Goal: Check status: Check status

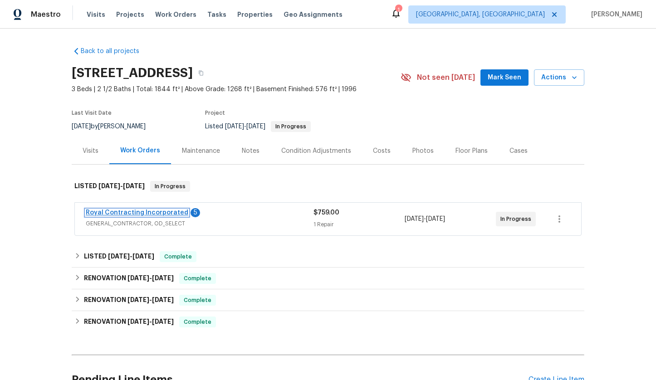
click at [145, 214] on link "Royal Contracting Incorporated" at bounding box center [137, 213] width 103 height 6
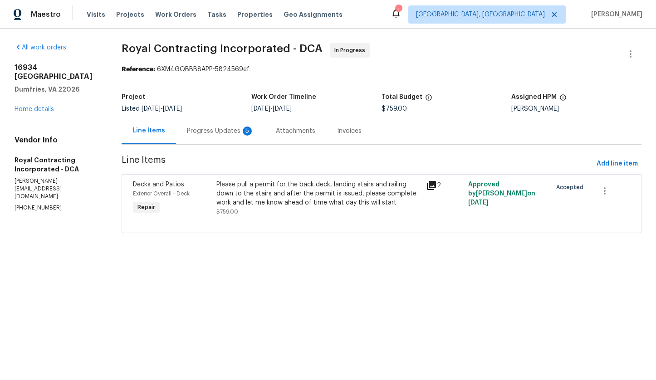
click at [221, 133] on div "Progress Updates 5" at bounding box center [220, 131] width 67 height 9
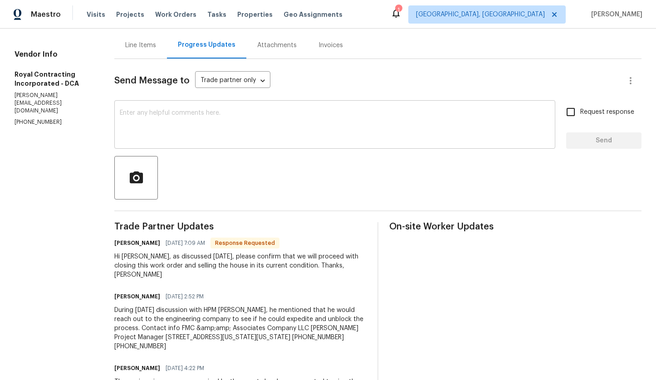
scroll to position [107, 0]
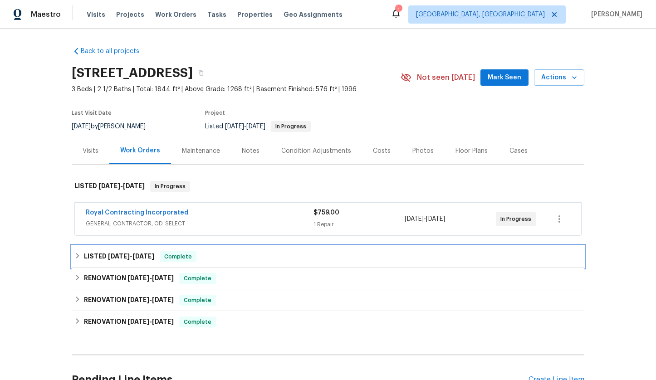
click at [79, 255] on icon at bounding box center [77, 256] width 6 height 6
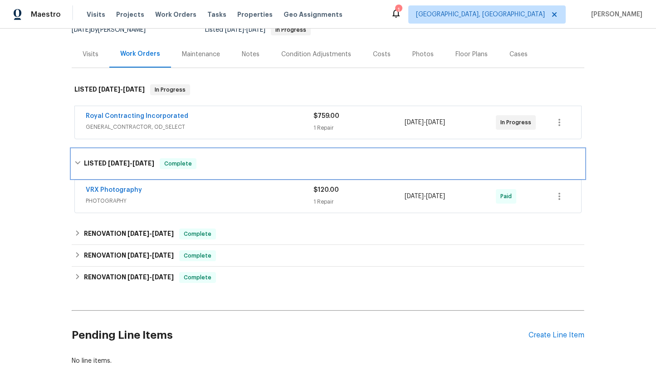
scroll to position [129, 0]
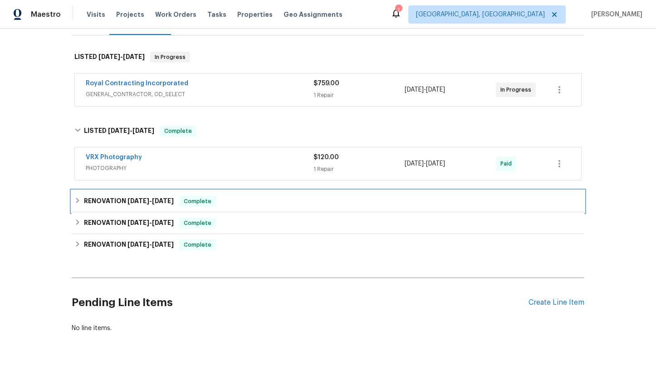
click at [80, 201] on icon at bounding box center [77, 200] width 6 height 6
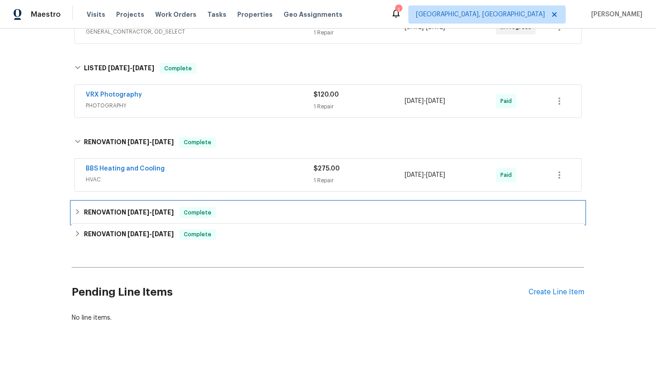
click at [76, 211] on icon at bounding box center [77, 212] width 6 height 6
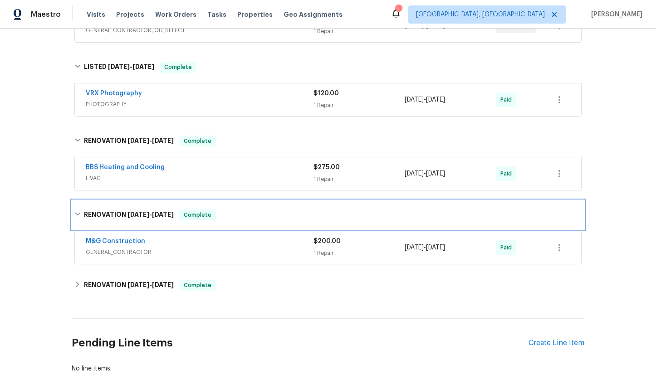
scroll to position [248, 0]
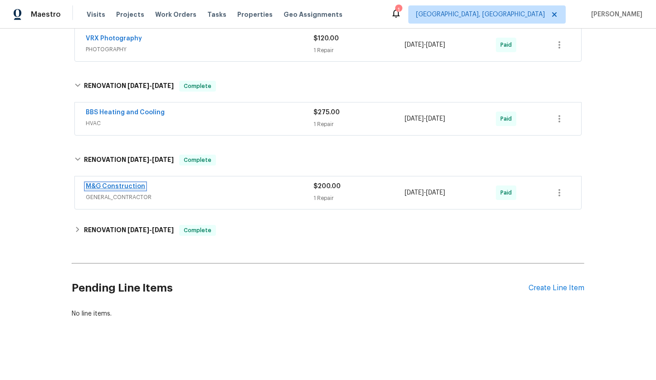
click at [113, 187] on link "M&G Construction" at bounding box center [115, 186] width 59 height 6
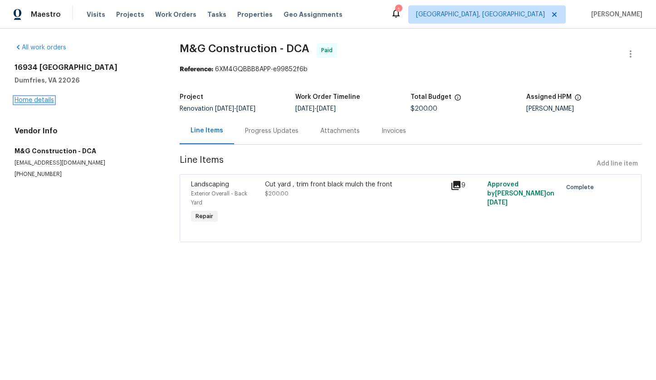
click at [47, 100] on link "Home details" at bounding box center [34, 100] width 39 height 6
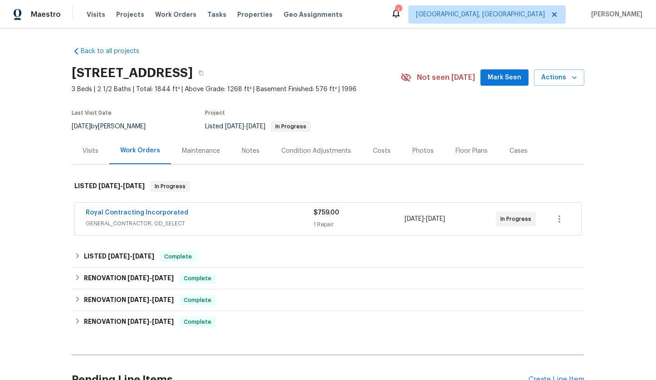
scroll to position [76, 0]
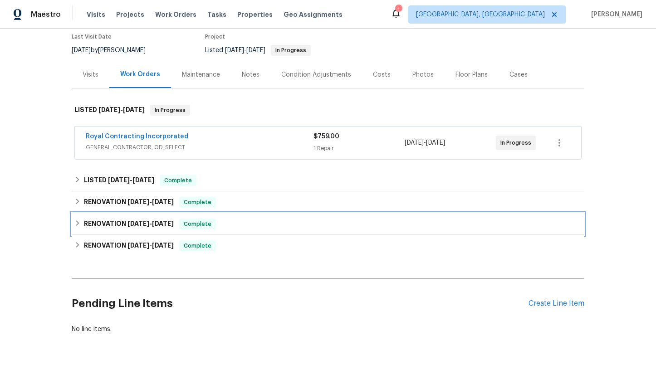
click at [78, 223] on icon at bounding box center [77, 222] width 3 height 5
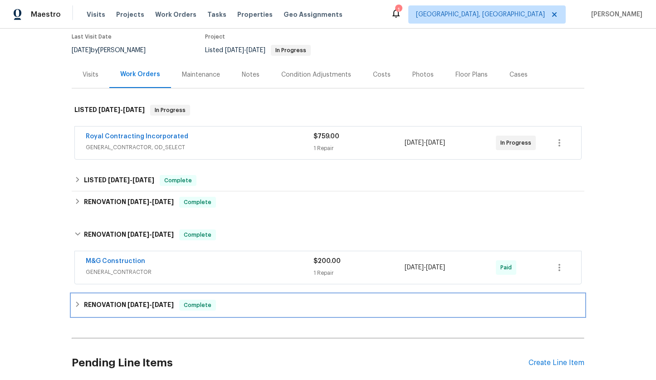
click at [77, 306] on icon at bounding box center [77, 304] width 3 height 5
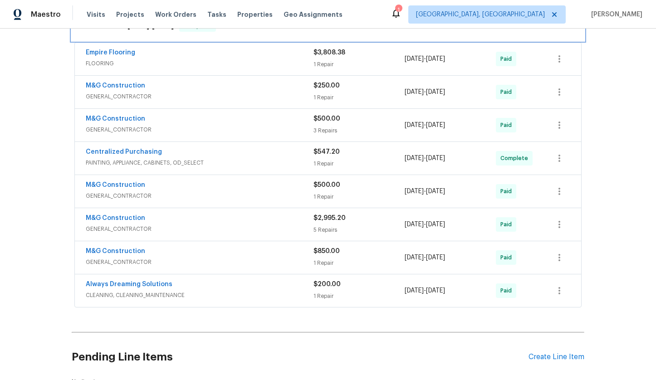
scroll to position [359, 0]
